Goal: Information Seeking & Learning: Check status

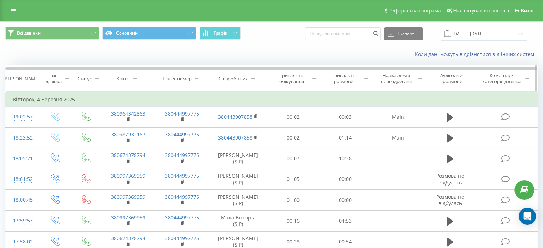
click at [132, 79] on icon at bounding box center [135, 79] width 6 height 4
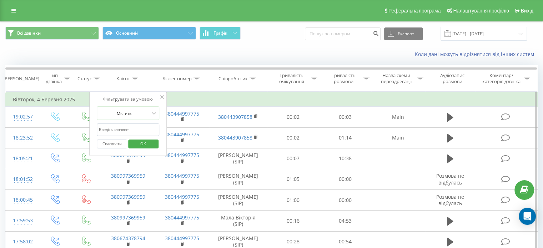
click at [125, 128] on input "text" at bounding box center [128, 130] width 63 height 13
paste input "380931068716"
type input "380931068716"
click at [140, 141] on span "OK" at bounding box center [143, 143] width 20 height 11
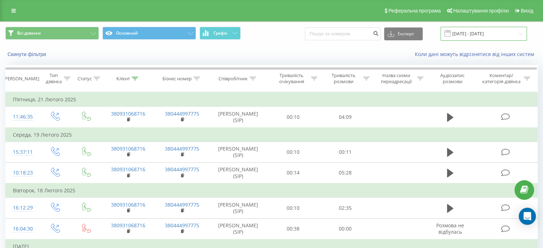
click at [488, 34] on input "[DATE] - [DATE]" at bounding box center [484, 34] width 86 height 14
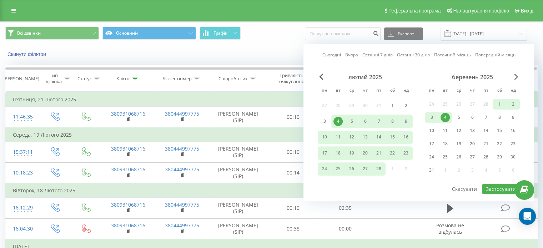
click at [518, 77] on span "Next Month" at bounding box center [516, 77] width 4 height 6
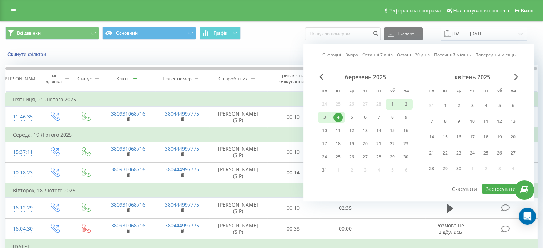
click at [518, 77] on span "Next Month" at bounding box center [516, 77] width 4 height 6
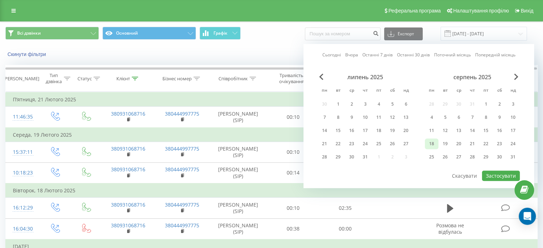
click at [433, 144] on div "18" at bounding box center [431, 143] width 9 height 9
click at [496, 176] on button "Застосувати" at bounding box center [501, 176] width 38 height 10
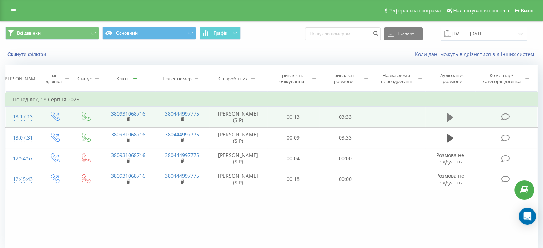
click at [451, 118] on icon at bounding box center [450, 117] width 6 height 9
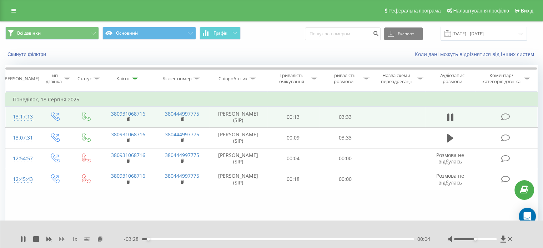
click at [62, 237] on icon at bounding box center [62, 239] width 6 height 6
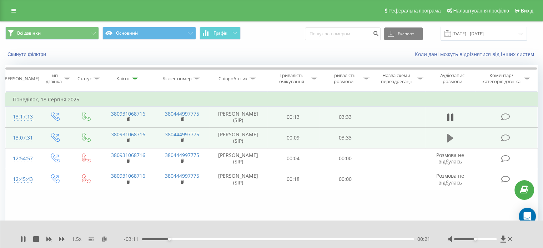
click at [449, 139] on icon at bounding box center [450, 138] width 6 height 9
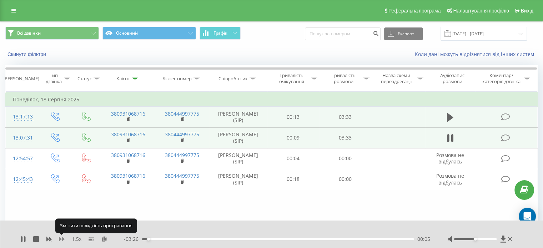
click at [64, 239] on icon at bounding box center [62, 239] width 6 height 6
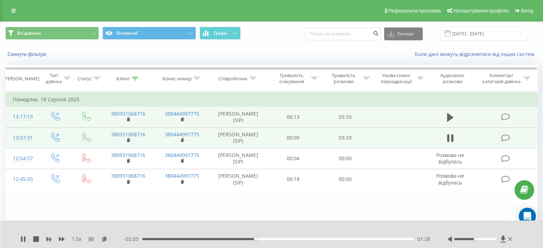
click at [262, 240] on div "01:28" at bounding box center [278, 239] width 272 height 2
click at [273, 239] on div "01:33" at bounding box center [278, 239] width 272 height 2
click at [286, 239] on div "01:42" at bounding box center [278, 239] width 272 height 2
click at [296, 239] on div "01:51" at bounding box center [278, 239] width 272 height 2
click at [309, 239] on div "02:00" at bounding box center [278, 239] width 272 height 2
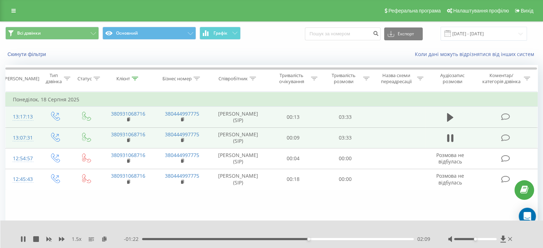
click at [319, 239] on div "02:09" at bounding box center [278, 239] width 272 height 2
click at [328, 238] on div "02:25" at bounding box center [278, 239] width 272 height 2
click at [347, 238] on div "- 01:06 02:25 02:25" at bounding box center [277, 239] width 306 height 7
click at [341, 240] on div "02:25" at bounding box center [278, 239] width 272 height 2
click at [352, 240] on div "02:43" at bounding box center [278, 239] width 272 height 2
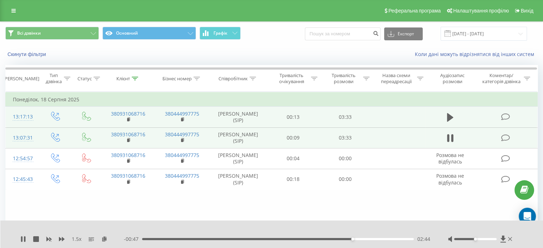
click at [362, 240] on div "02:44" at bounding box center [278, 239] width 272 height 2
click at [370, 240] on div "02:52" at bounding box center [278, 239] width 272 height 2
click at [383, 240] on div "03:07" at bounding box center [278, 239] width 272 height 2
click at [393, 240] on div "03:07" at bounding box center [278, 239] width 272 height 2
click at [387, 239] on div "03:10" at bounding box center [278, 239] width 272 height 2
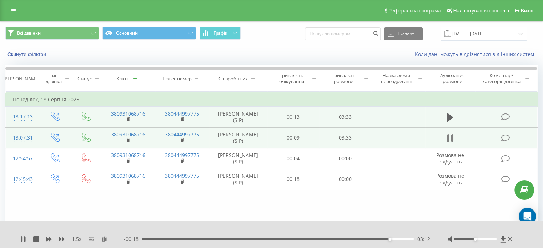
click at [452, 138] on icon at bounding box center [452, 138] width 2 height 8
click at [453, 115] on icon at bounding box center [450, 118] width 6 height 10
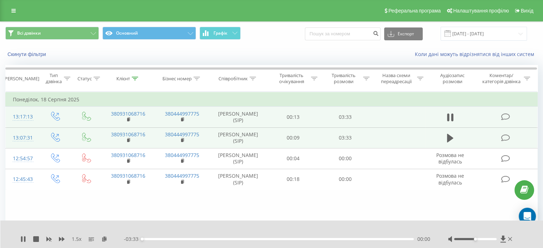
click at [175, 239] on div "00:00" at bounding box center [278, 239] width 272 height 2
click at [184, 239] on div "00:26" at bounding box center [278, 239] width 272 height 2
click at [222, 239] on div "01:02" at bounding box center [278, 239] width 272 height 2
click at [235, 239] on div "01:03" at bounding box center [278, 239] width 272 height 2
click at [251, 239] on div "01:13" at bounding box center [278, 239] width 272 height 2
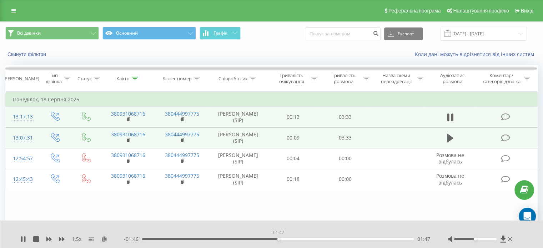
click at [279, 239] on div "01:47" at bounding box center [278, 239] width 272 height 2
click at [299, 238] on div "01:47" at bounding box center [278, 239] width 272 height 2
click at [310, 238] on div "02:11" at bounding box center [278, 239] width 272 height 2
click at [323, 239] on div "02:11" at bounding box center [278, 239] width 272 height 2
click at [336, 240] on div "02:32" at bounding box center [278, 239] width 272 height 2
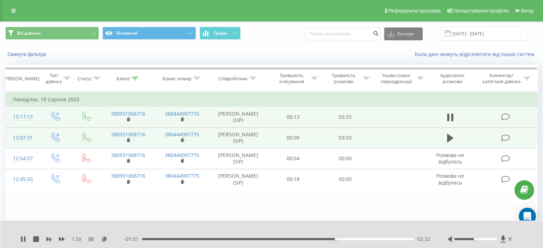
click at [351, 239] on div "02:32" at bounding box center [278, 239] width 272 height 2
click at [368, 239] on div "02:57" at bounding box center [278, 239] width 272 height 2
click at [379, 240] on div "02:58" at bounding box center [278, 239] width 272 height 2
click at [391, 240] on div "03:15" at bounding box center [278, 239] width 272 height 2
click at [474, 37] on input "[DATE] - [DATE]" at bounding box center [484, 34] width 86 height 14
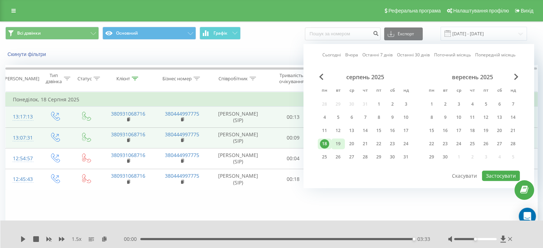
click at [342, 139] on div "19" at bounding box center [338, 143] width 9 height 9
click at [342, 139] on div "19" at bounding box center [338, 144] width 14 height 11
click at [493, 174] on button "Застосувати" at bounding box center [501, 176] width 38 height 10
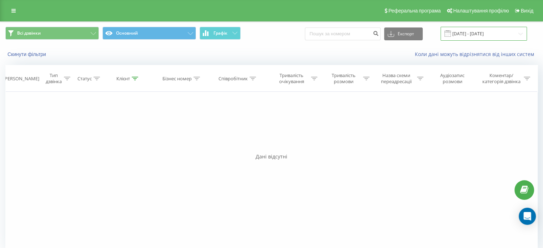
click at [469, 36] on input "[DATE] - [DATE]" at bounding box center [484, 34] width 86 height 14
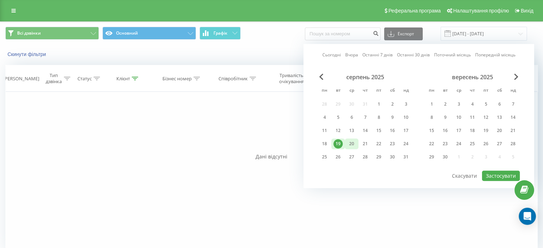
click at [352, 143] on div "20" at bounding box center [351, 143] width 9 height 9
click at [490, 173] on button "Застосувати" at bounding box center [501, 176] width 38 height 10
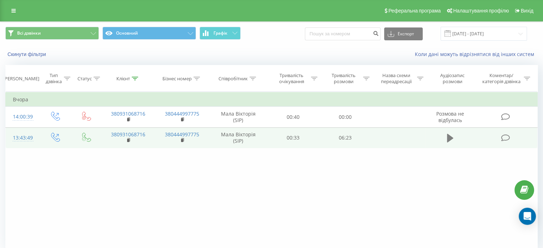
click at [449, 137] on icon at bounding box center [450, 138] width 6 height 9
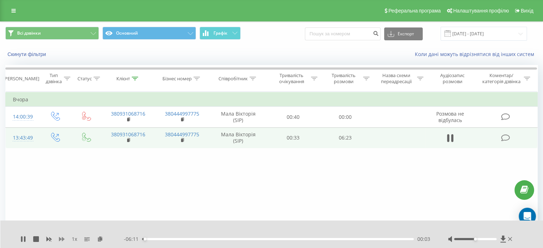
click at [62, 238] on icon at bounding box center [62, 239] width 6 height 4
click at [179, 238] on div "00:51" at bounding box center [278, 239] width 272 height 2
click at [199, 239] on div "00:51" at bounding box center [278, 239] width 272 height 2
click at [248, 239] on div "02:26" at bounding box center [278, 239] width 272 height 2
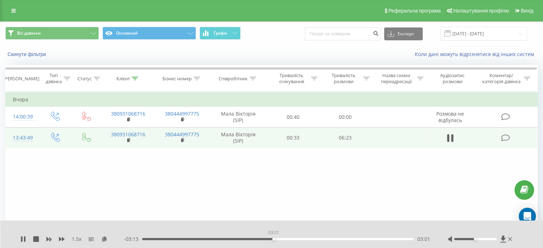
click at [274, 239] on div "03:01" at bounding box center [278, 239] width 272 height 2
click at [303, 240] on div "03:41" at bounding box center [278, 239] width 272 height 2
click at [376, 199] on div "Фільтрувати за умовою Дорівнює Введіть значення Скасувати OK Фільтрувати за умо…" at bounding box center [271, 172] width 533 height 161
click at [466, 35] on input "[DATE] - [DATE]" at bounding box center [484, 34] width 86 height 14
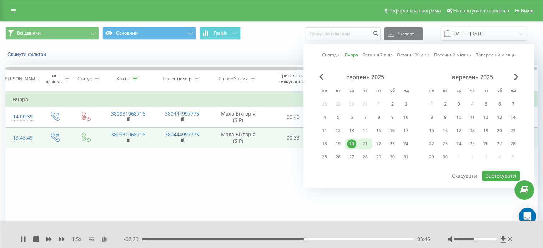
click at [367, 141] on div "21" at bounding box center [365, 143] width 9 height 9
click at [492, 173] on button "Застосувати" at bounding box center [501, 176] width 38 height 10
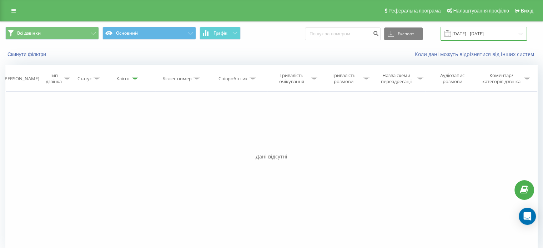
click at [464, 38] on input "[DATE] - [DATE]" at bounding box center [484, 34] width 86 height 14
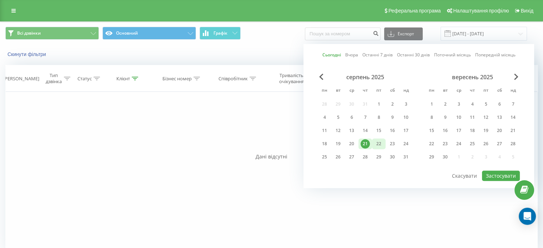
click at [376, 143] on div "22" at bounding box center [378, 143] width 9 height 9
click at [492, 173] on button "Застосувати" at bounding box center [501, 176] width 38 height 10
type input "[DATE] - [DATE]"
